Goal: Leave review/rating: Leave review/rating

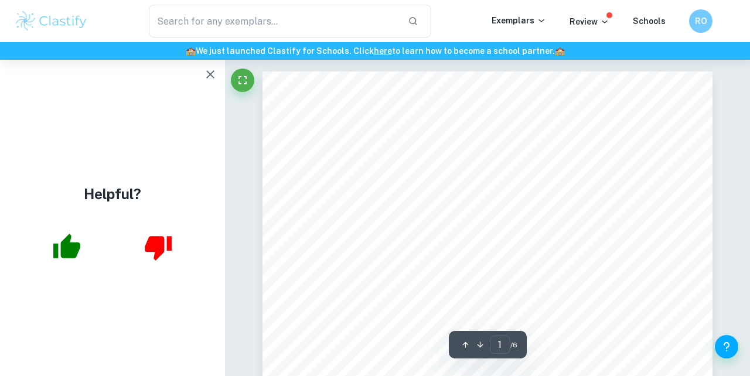
click at [214, 75] on icon "button" at bounding box center [210, 74] width 14 height 14
click at [207, 72] on icon "button" at bounding box center [210, 74] width 8 height 8
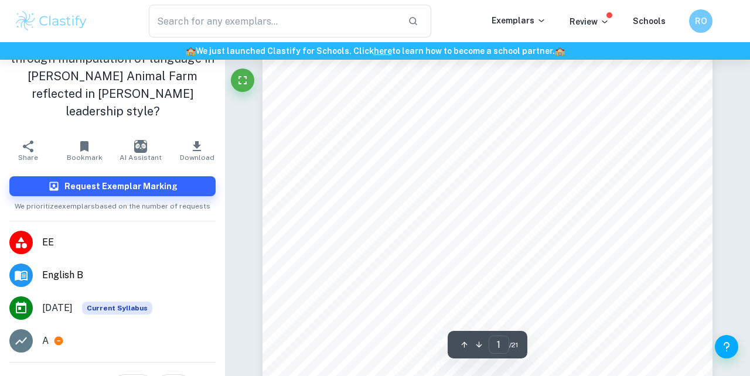
scroll to position [49, 0]
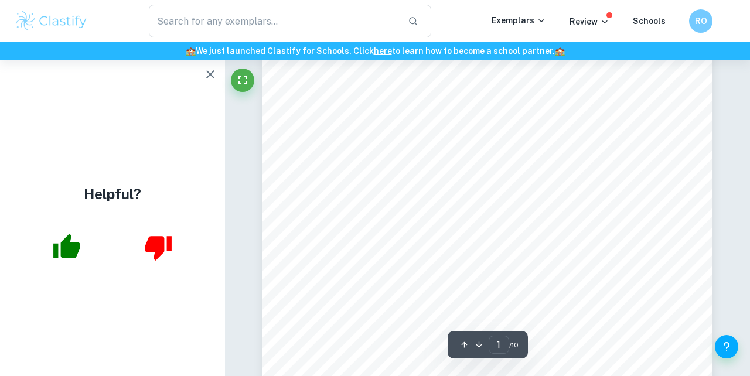
scroll to position [216, 0]
click at [207, 81] on button "button" at bounding box center [210, 74] width 23 height 23
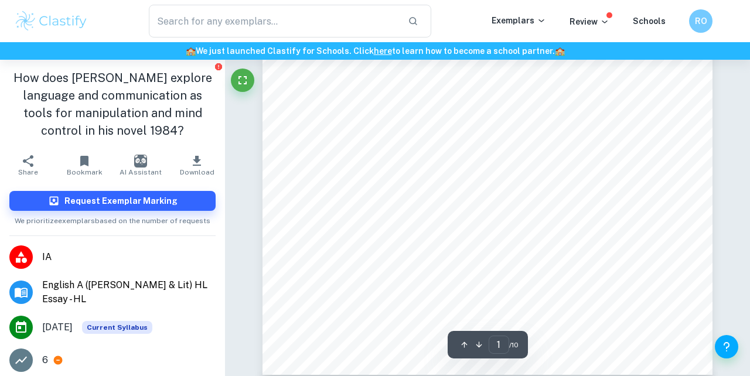
scroll to position [279, 0]
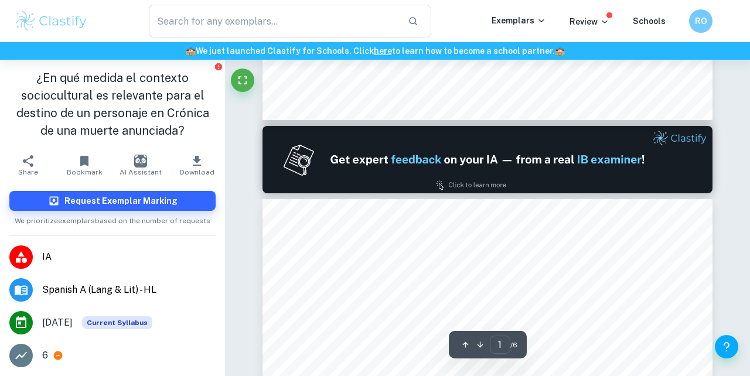
type input "2"
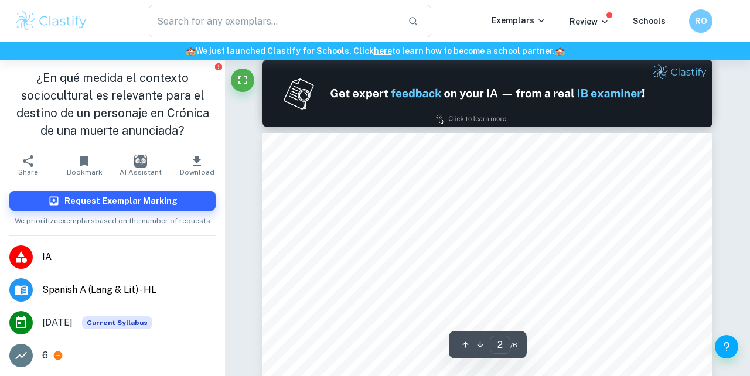
scroll to position [622, 0]
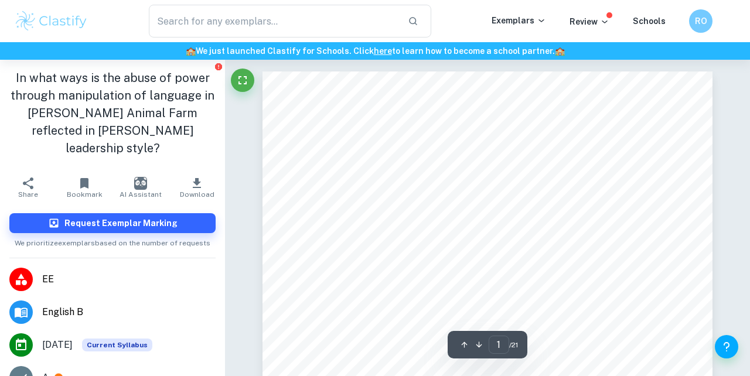
click at [127, 112] on h1 "In what ways is the abuse of power through manipulation of language in George O…" at bounding box center [112, 113] width 206 height 88
click at [129, 112] on h1 "In what ways is the abuse of power through manipulation of language in George O…" at bounding box center [112, 113] width 206 height 88
drag, startPoint x: 104, startPoint y: 133, endPoint x: 192, endPoint y: 134, distance: 88.5
click at [192, 134] on h1 "In what ways is the abuse of power through manipulation of language in George O…" at bounding box center [112, 113] width 206 height 88
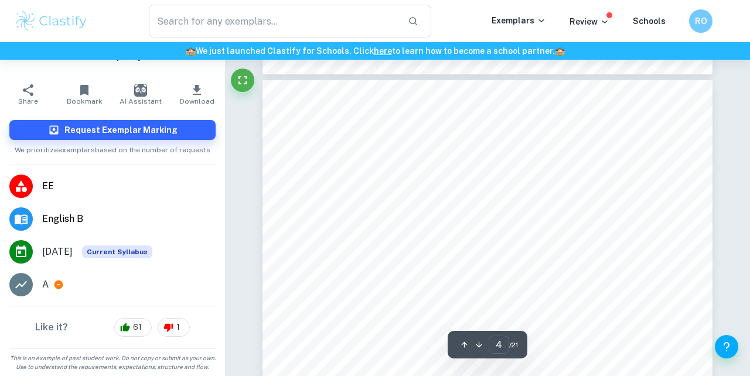
scroll to position [1923, 1]
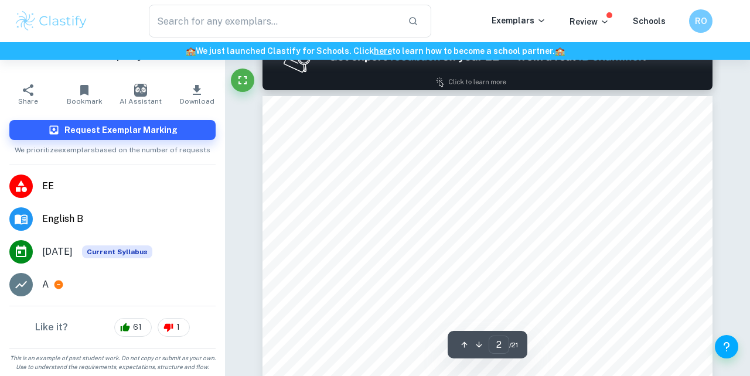
type input "1"
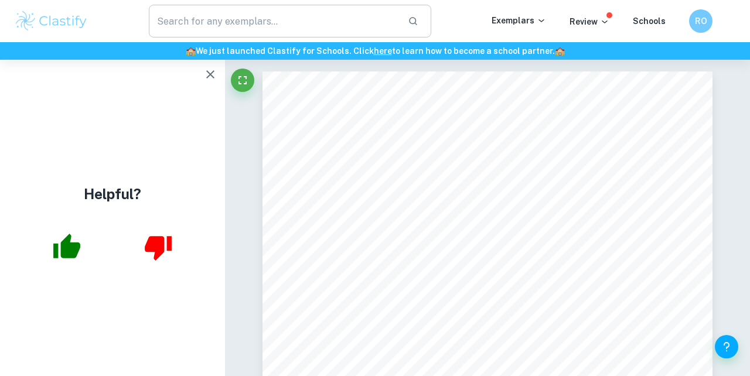
scroll to position [0, 0]
